Goal: Task Accomplishment & Management: Use online tool/utility

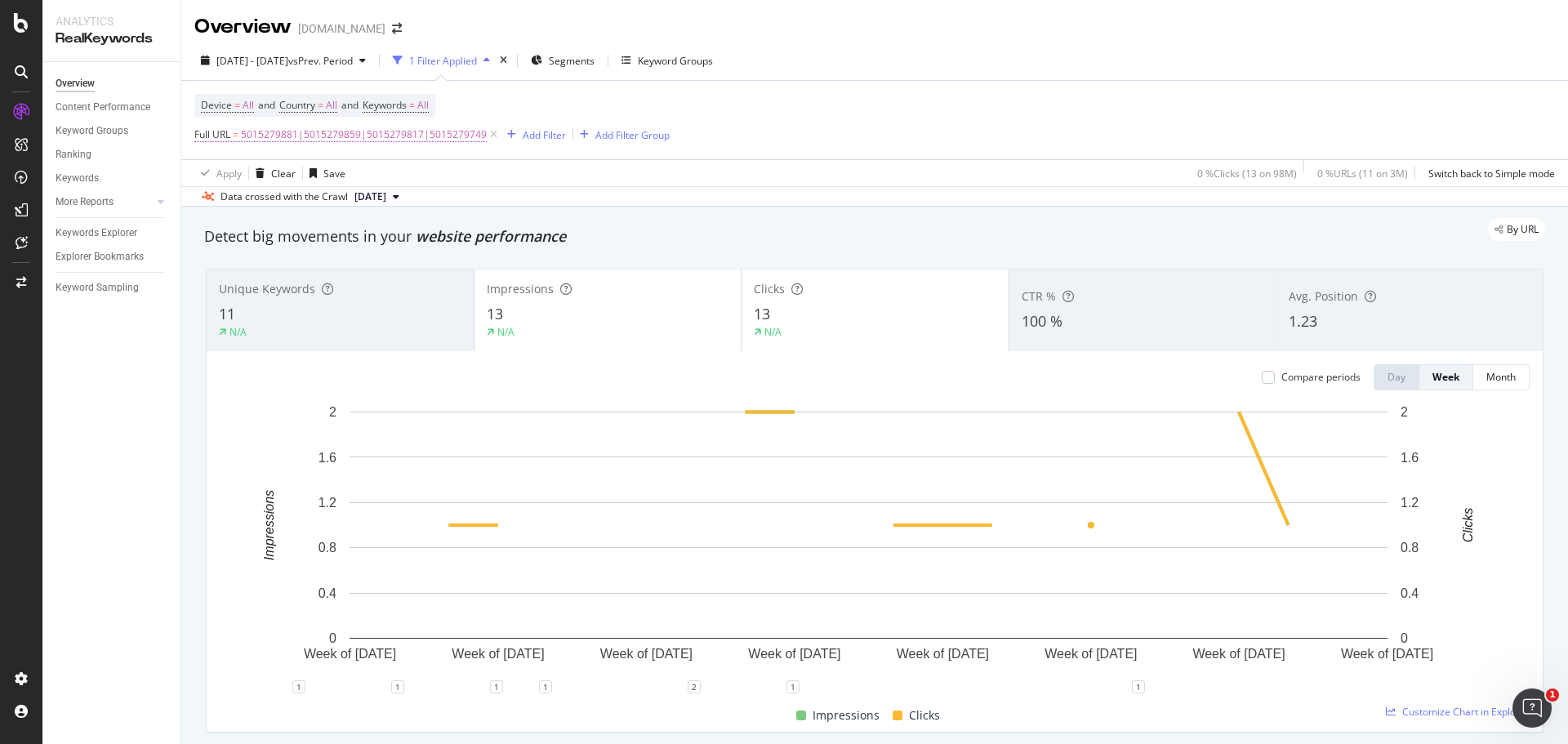
click at [297, 136] on span "5015279881|5015279859|5015279817|5015279749" at bounding box center [364, 134] width 246 height 23
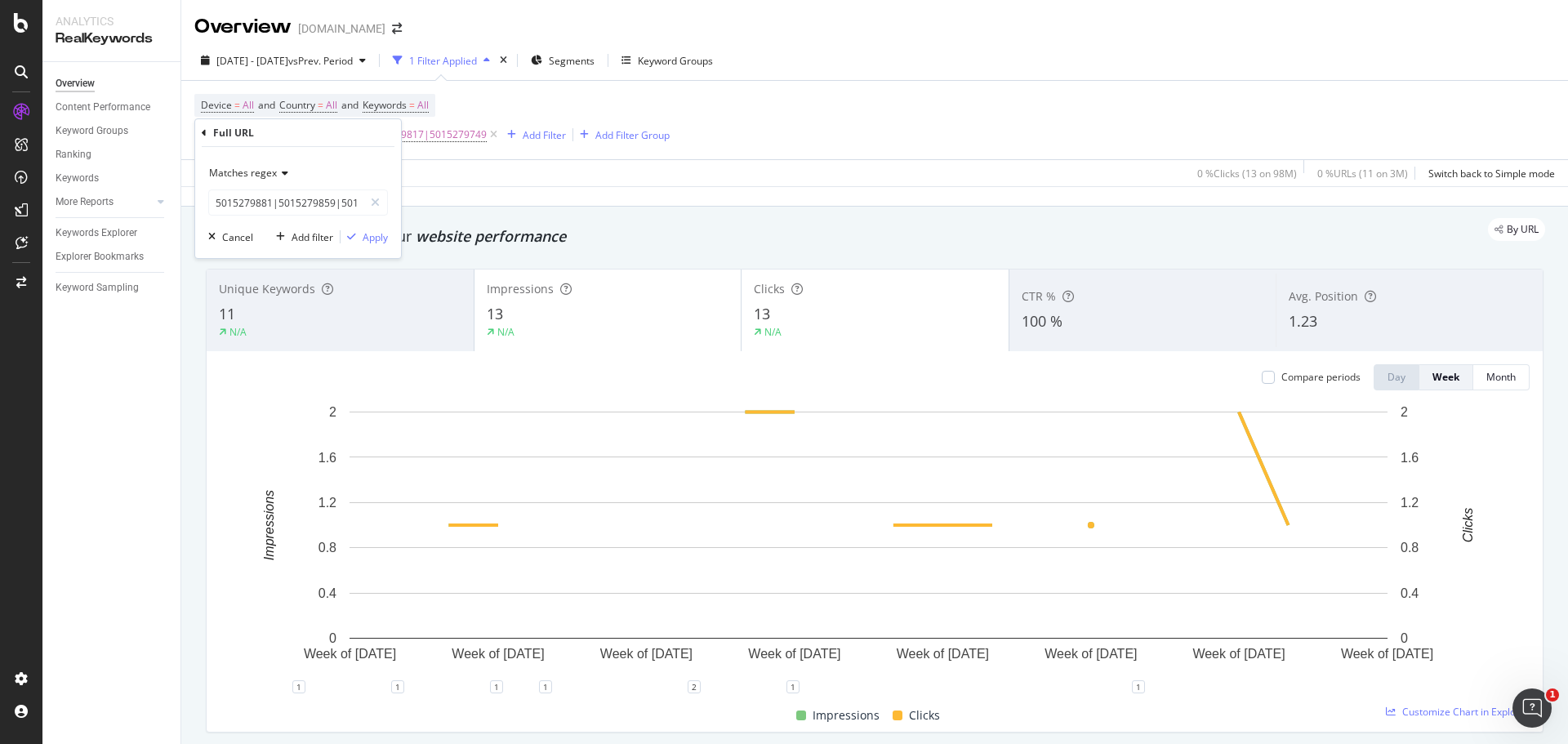
click at [270, 166] on div "Matches regex" at bounding box center [298, 172] width 180 height 26
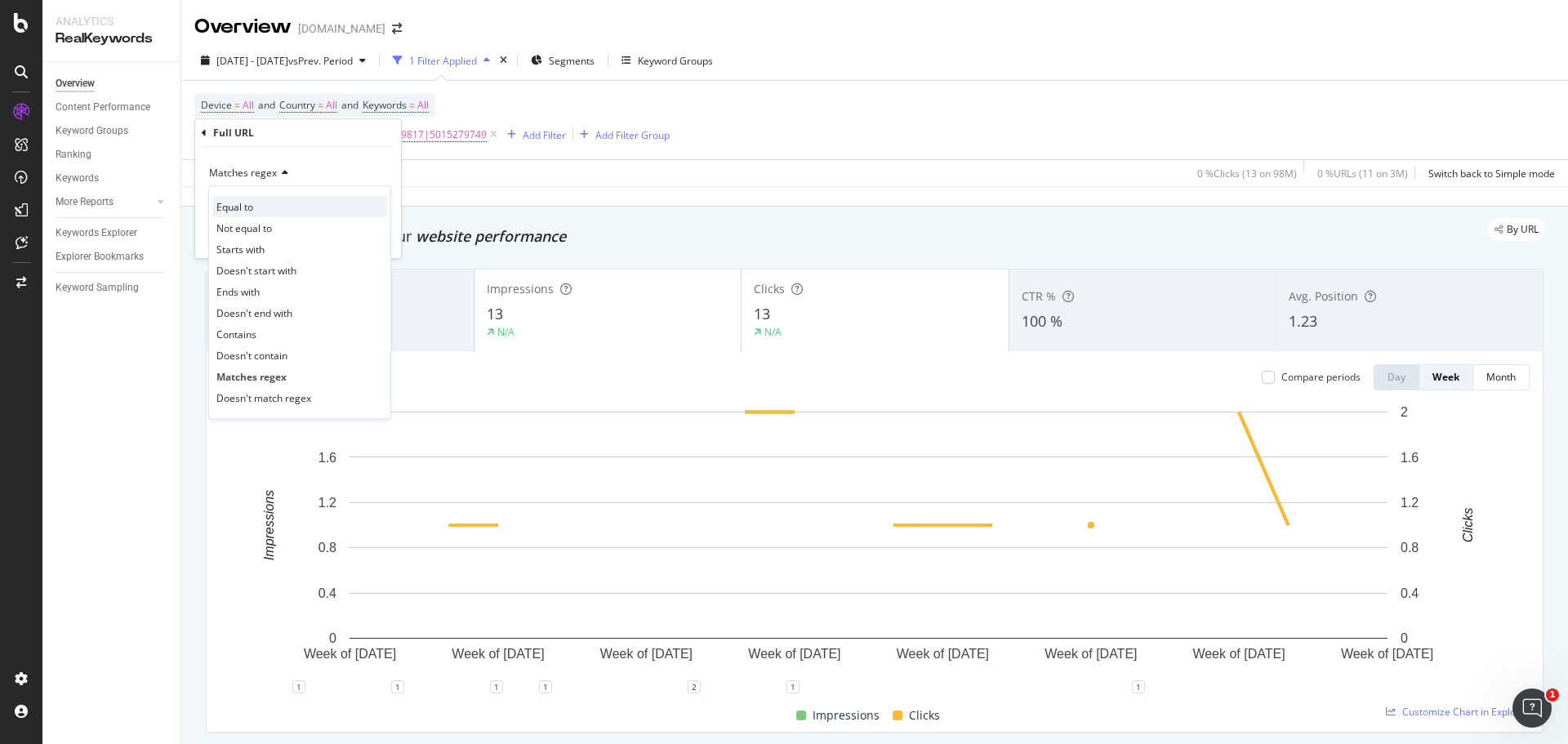
click at [255, 207] on div "Equal to" at bounding box center [299, 207] width 174 height 21
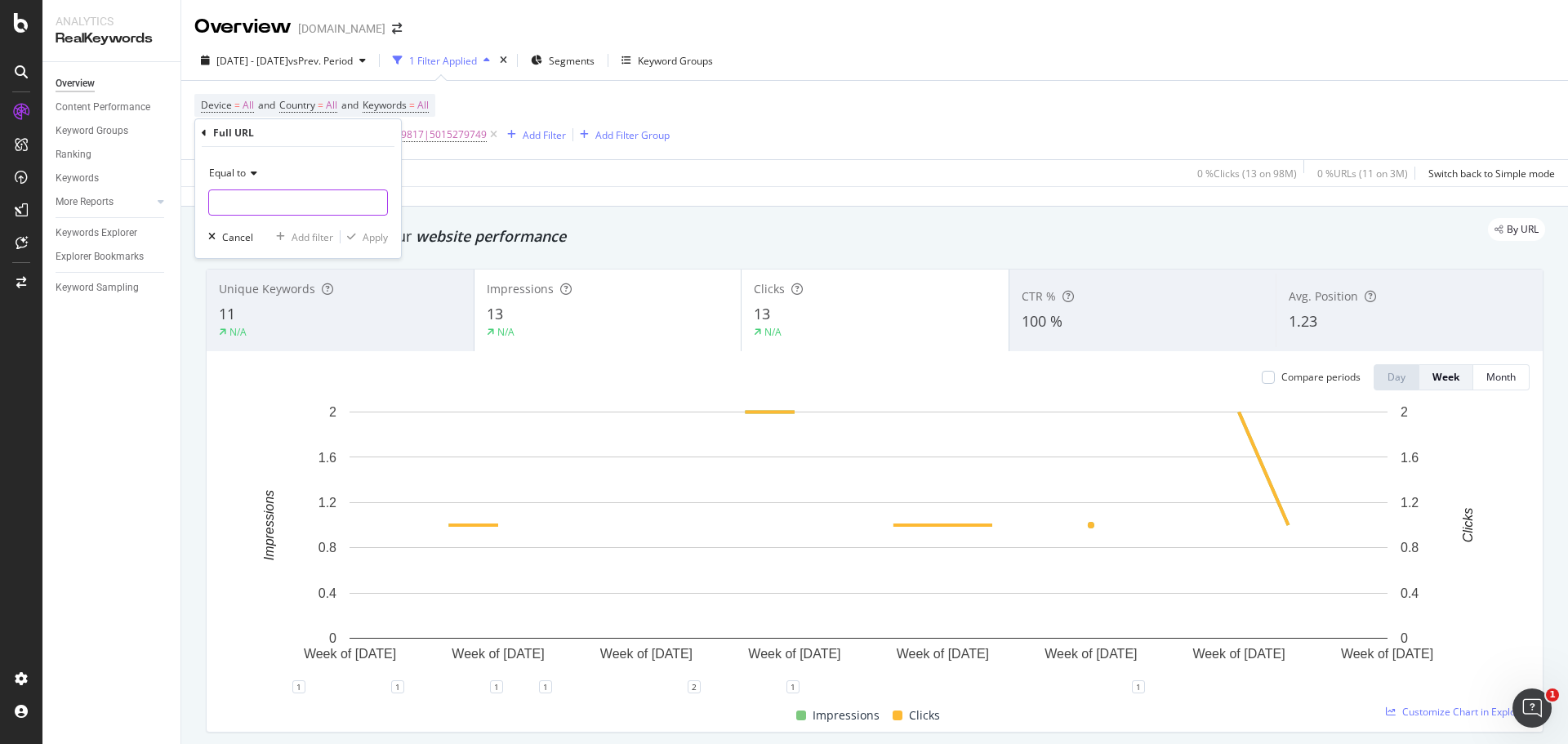
click at [294, 197] on input "text" at bounding box center [297, 202] width 178 height 26
paste input "[URL][DOMAIN_NAME][PERSON_NAME][PERSON_NAME]"
type input "[URL][DOMAIN_NAME][PERSON_NAME][PERSON_NAME]"
click at [373, 243] on div "Apply" at bounding box center [375, 237] width 26 height 14
